Goal: Find specific page/section: Find specific page/section

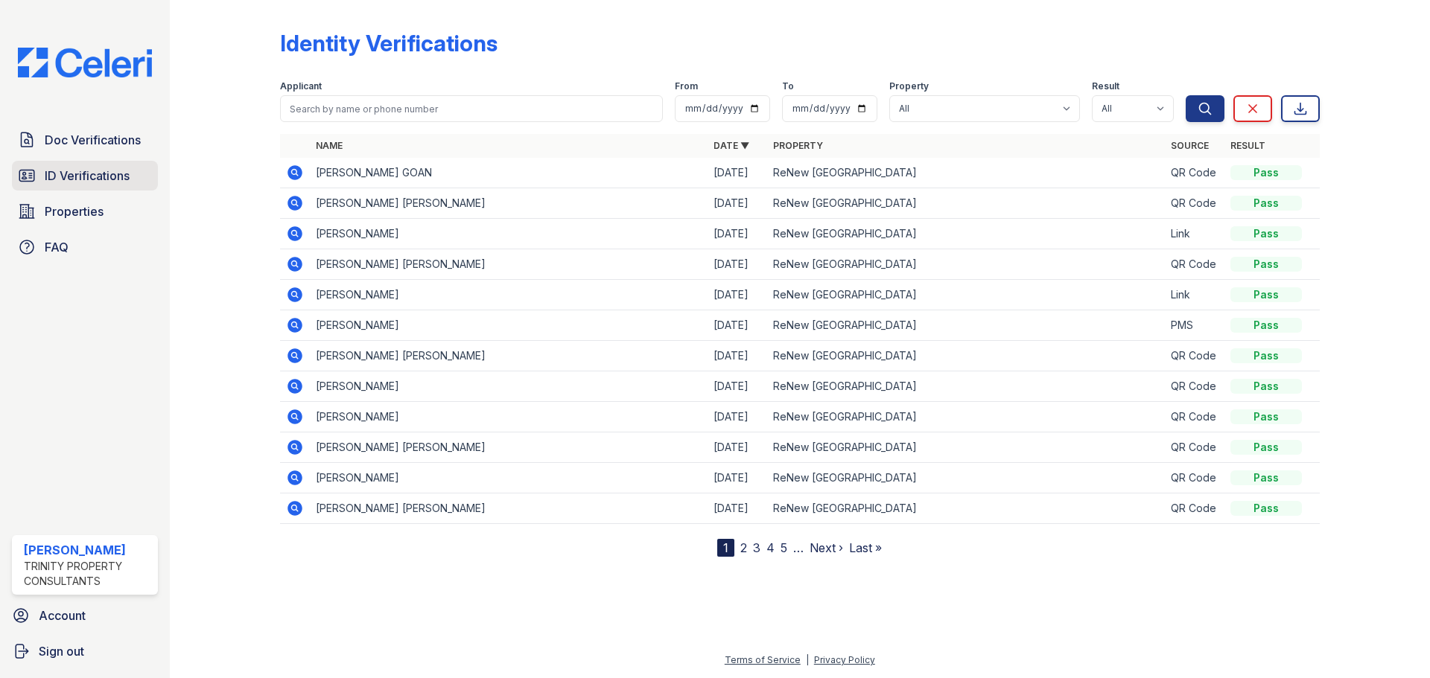
click at [69, 172] on span "ID Verifications" at bounding box center [87, 176] width 85 height 18
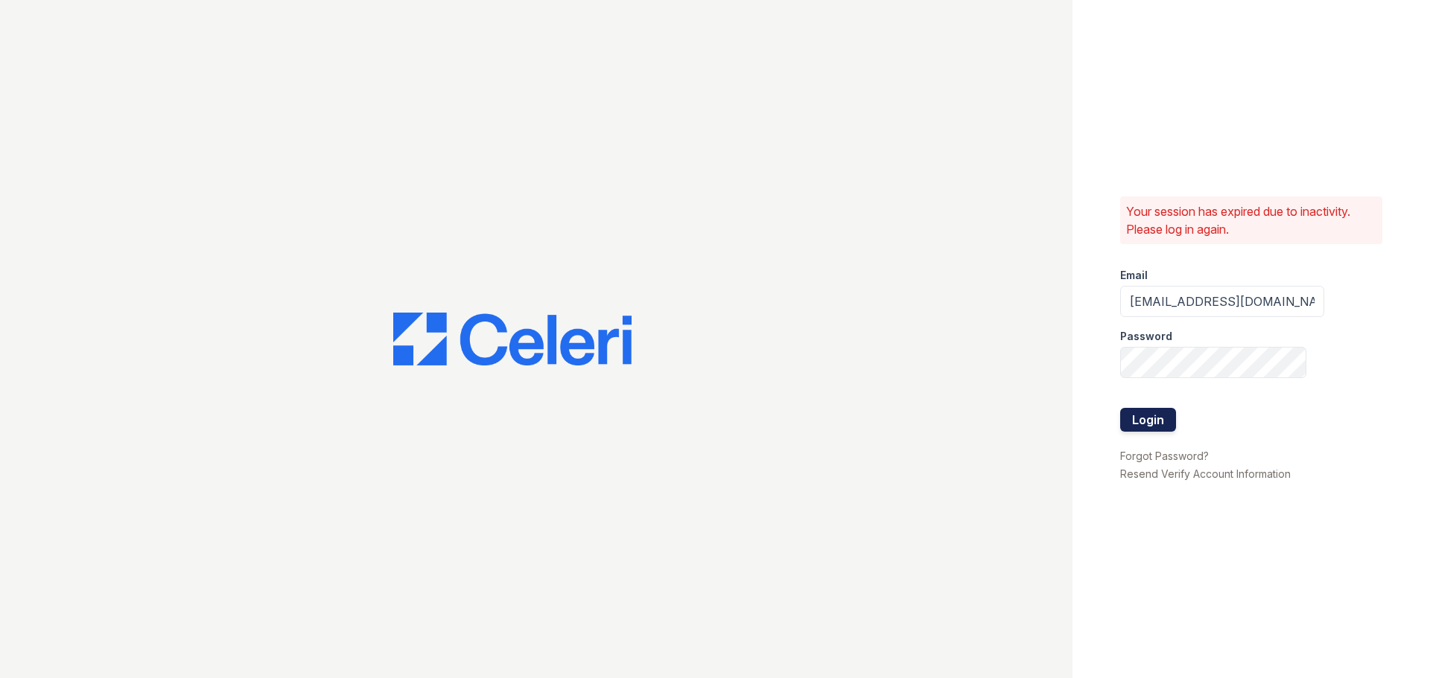
click at [1168, 427] on button "Login" at bounding box center [1148, 420] width 56 height 24
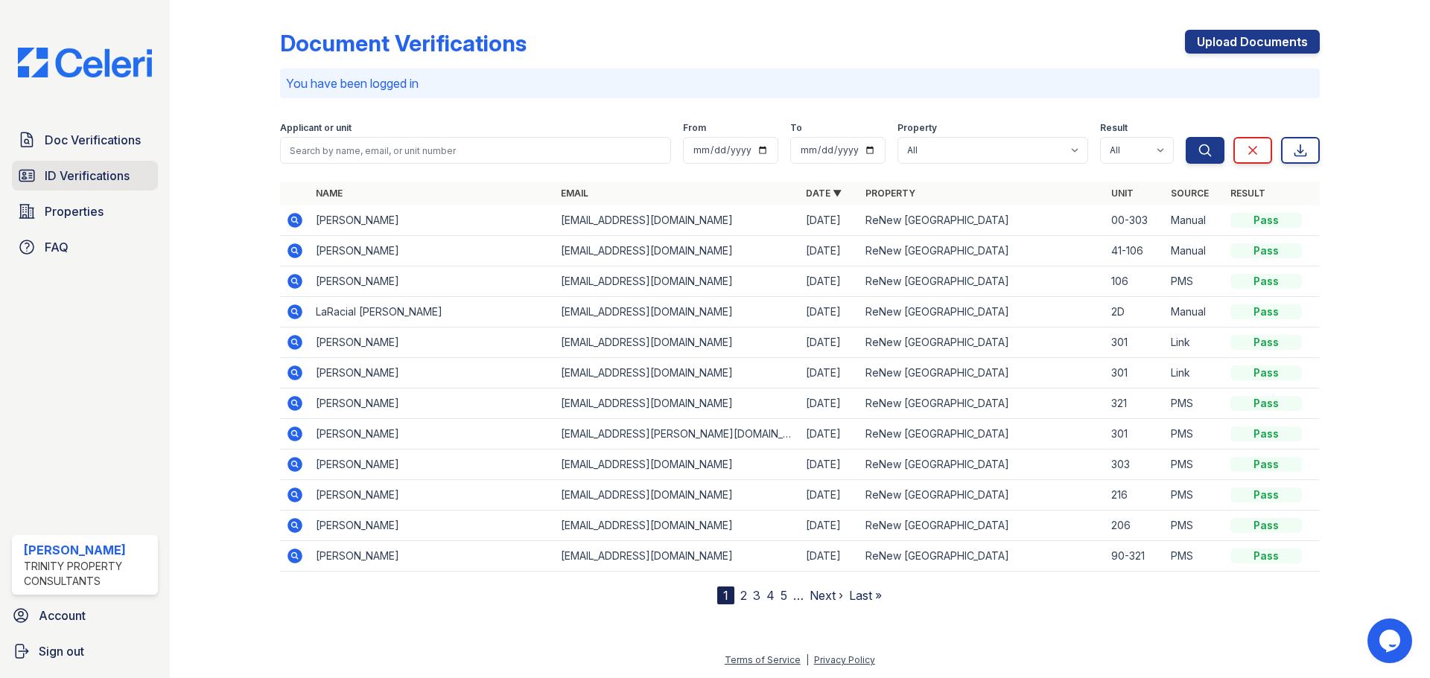
click at [79, 176] on span "ID Verifications" at bounding box center [87, 176] width 85 height 18
